Goal: Task Accomplishment & Management: Use online tool/utility

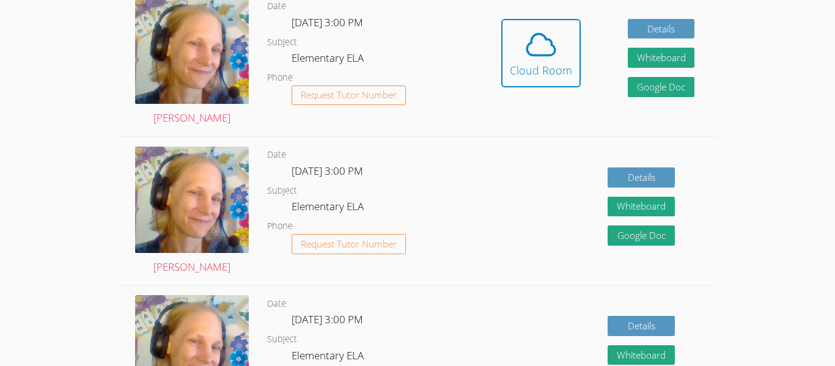
scroll to position [397, 0]
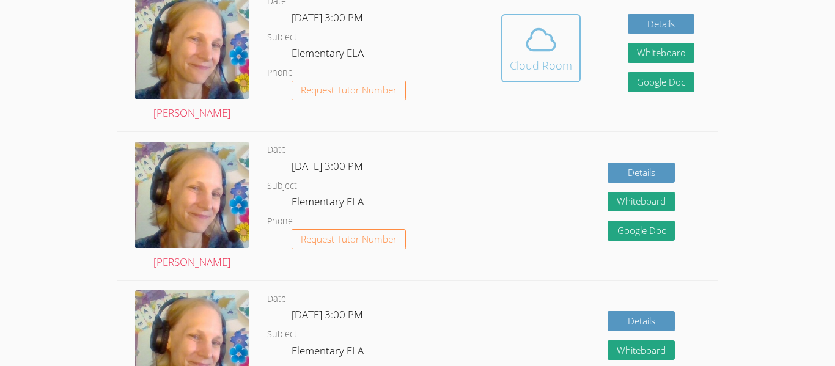
click at [530, 53] on icon at bounding box center [541, 40] width 34 height 34
click at [561, 51] on span at bounding box center [541, 40] width 62 height 34
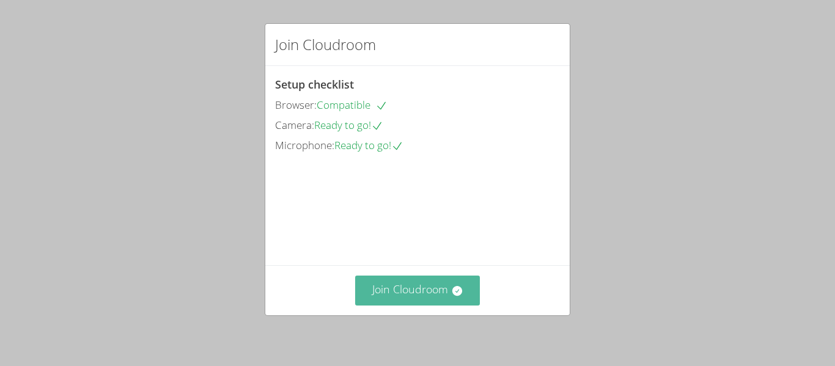
click at [457, 286] on icon at bounding box center [457, 291] width 10 height 10
click at [435, 292] on button "Join Cloudroom" at bounding box center [417, 291] width 125 height 30
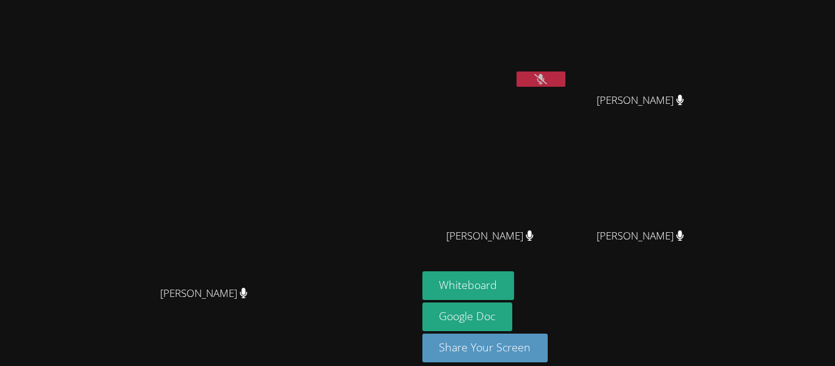
click at [568, 67] on video at bounding box center [496, 46] width 146 height 82
click at [547, 78] on icon at bounding box center [540, 79] width 13 height 10
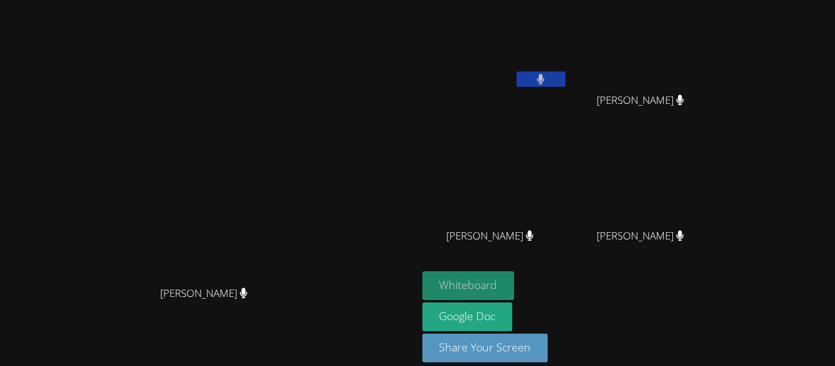
click at [515, 273] on button "Whiteboard" at bounding box center [469, 286] width 92 height 29
